Goal: Task Accomplishment & Management: Use online tool/utility

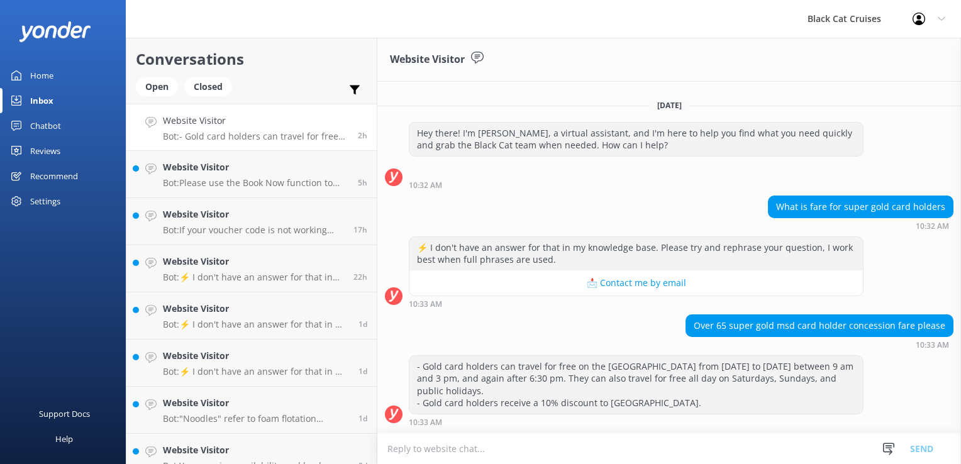
click at [40, 75] on div "Home" at bounding box center [41, 75] width 23 height 25
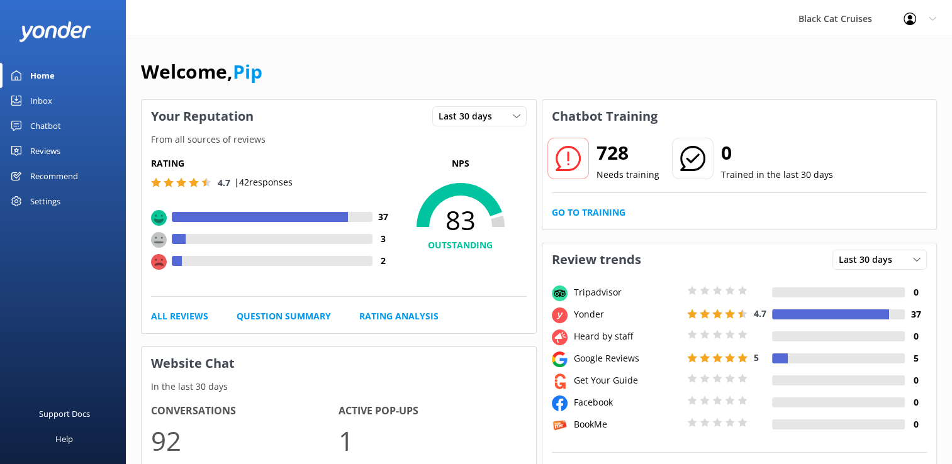
click at [55, 129] on div "Chatbot" at bounding box center [45, 125] width 31 height 25
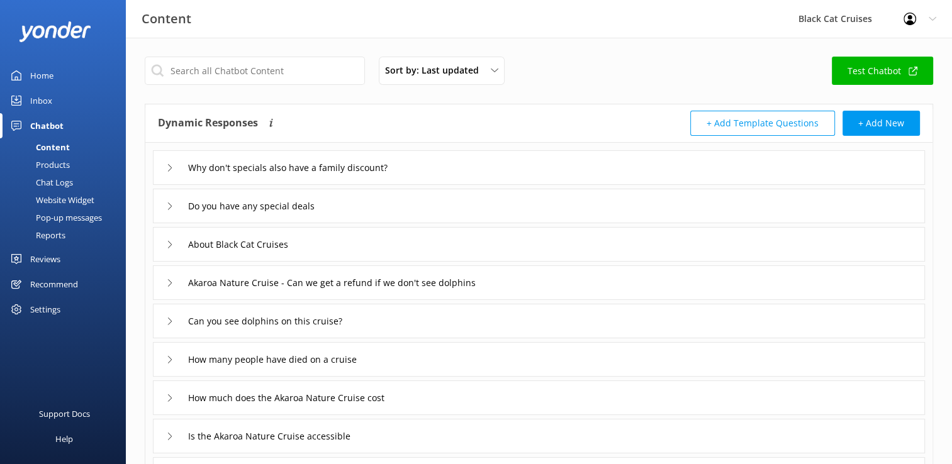
click at [725, 123] on button "+ Add Template Questions" at bounding box center [762, 123] width 145 height 25
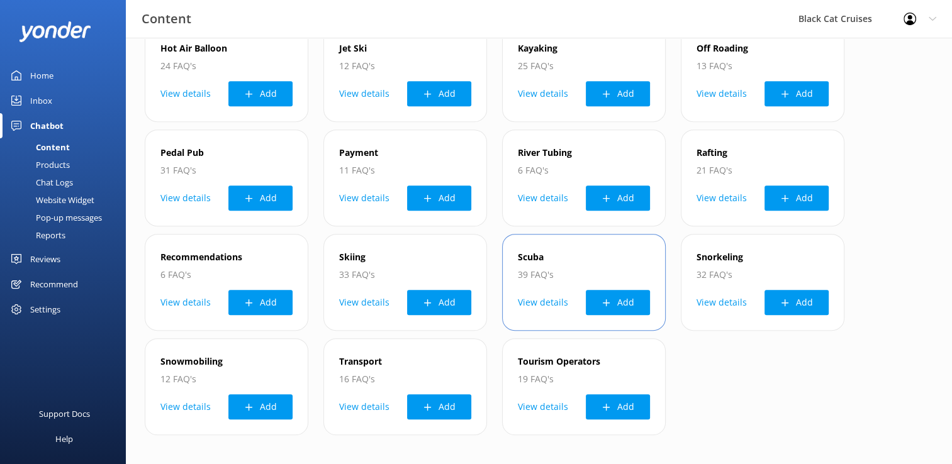
scroll to position [526, 0]
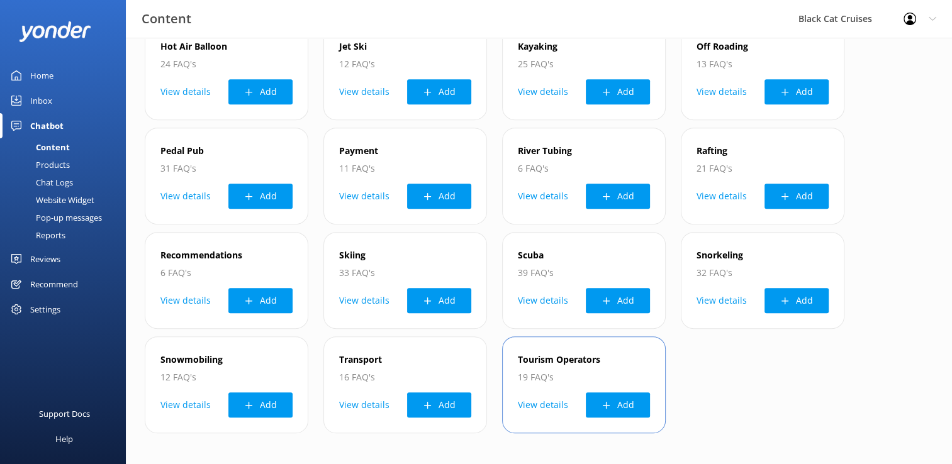
click at [536, 405] on button "View details" at bounding box center [543, 404] width 50 height 25
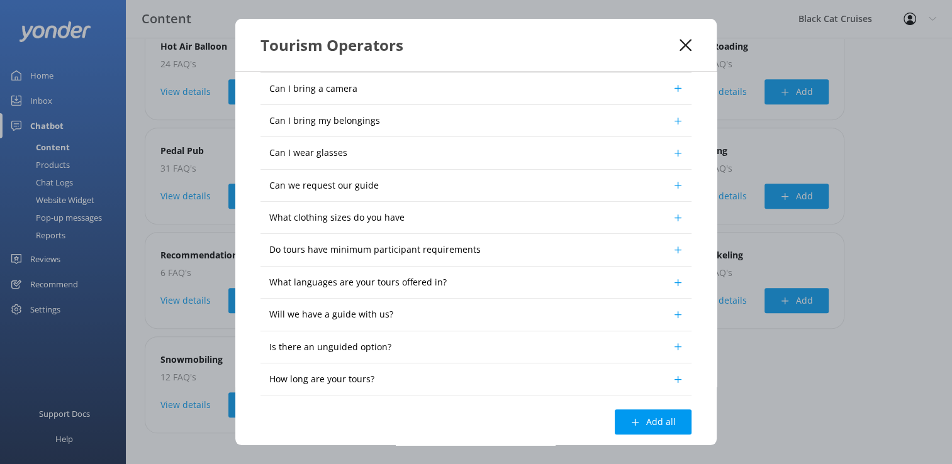
scroll to position [330, 0]
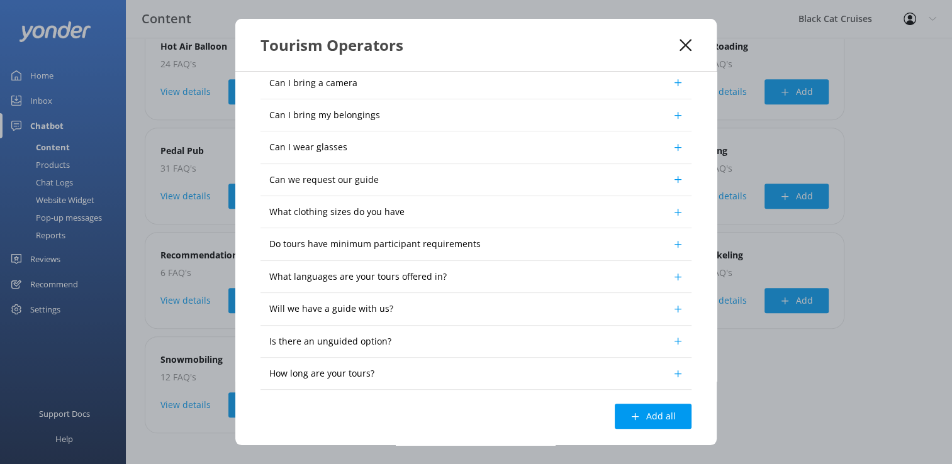
click at [679, 46] on icon at bounding box center [685, 45] width 12 height 13
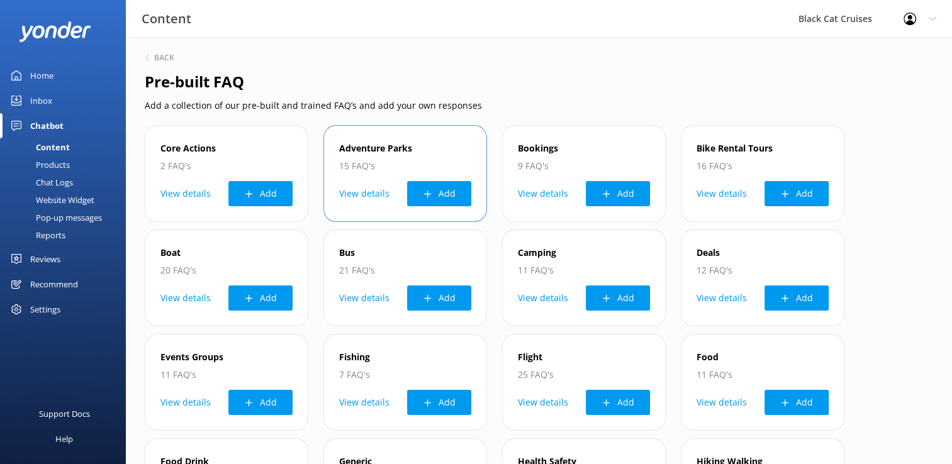
scroll to position [0, 0]
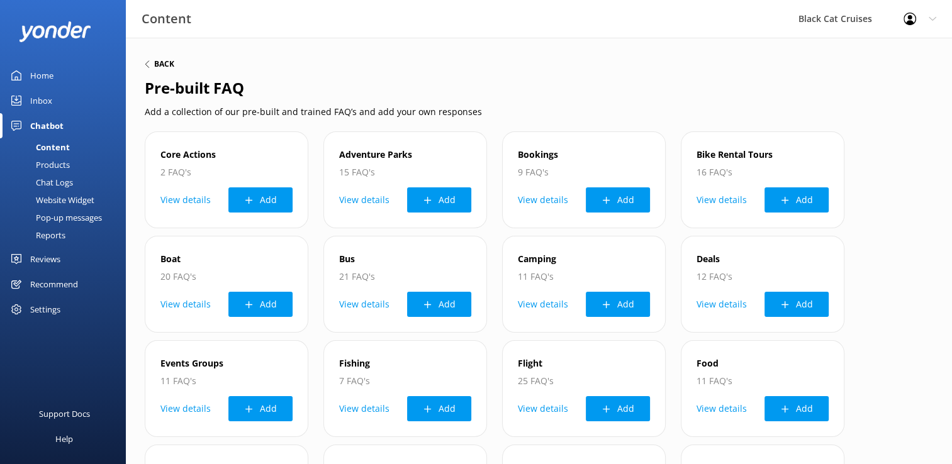
click at [143, 63] on icon at bounding box center [147, 64] width 8 height 8
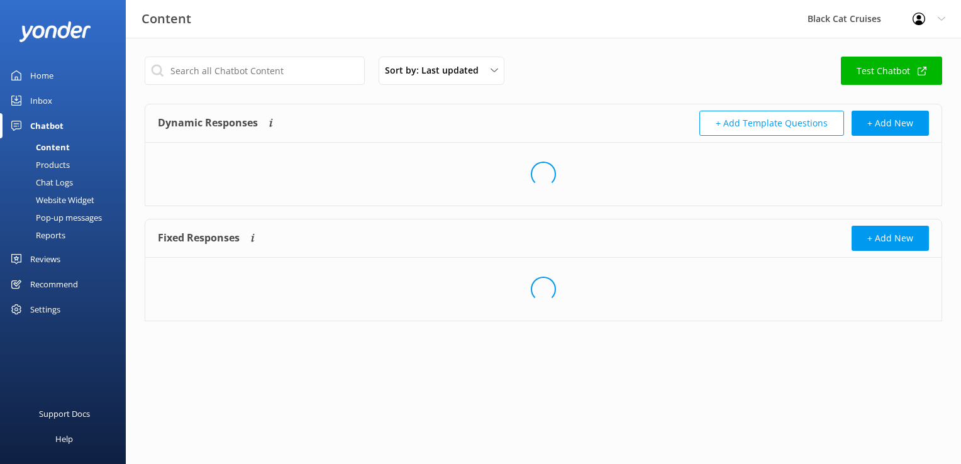
click at [284, 173] on div "Loading.." at bounding box center [543, 174] width 796 height 63
